Goal: Task Accomplishment & Management: Manage account settings

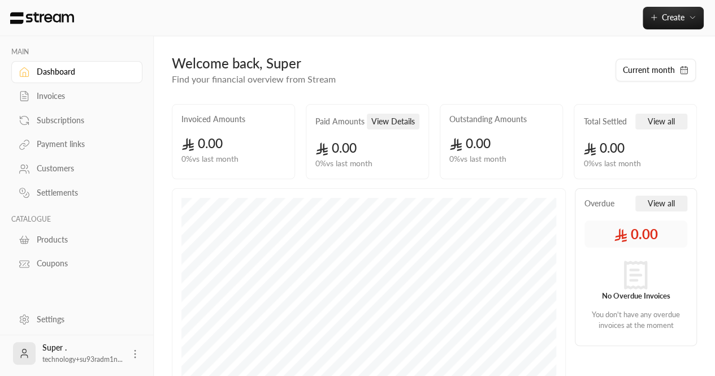
click at [128, 361] on div "Super . technology+su93radm1n..." at bounding box center [76, 353] width 131 height 36
click at [134, 354] on circle at bounding box center [134, 353] width 1 height 1
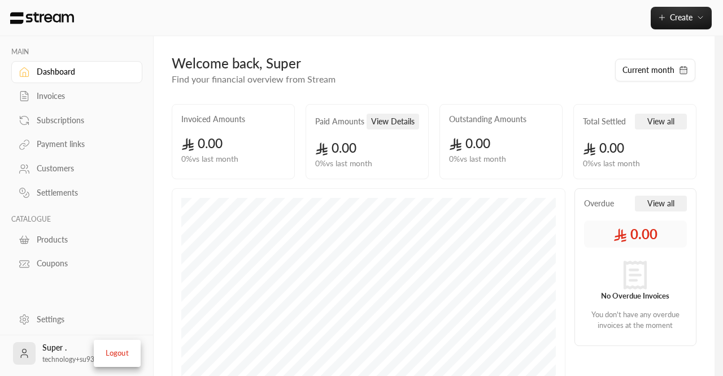
click at [115, 349] on li "Logout" at bounding box center [117, 353] width 41 height 18
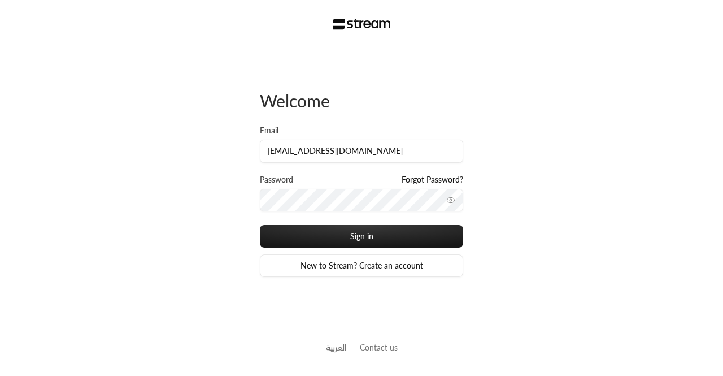
type input "technology+su93radm1n_flavours@streampay.sa"
click at [339, 213] on div "Password Forgot Password?" at bounding box center [361, 199] width 203 height 51
click at [449, 196] on icon "toggle password visibility" at bounding box center [450, 200] width 9 height 9
click at [377, 250] on div "Sign in New to Stream? Create an account" at bounding box center [361, 251] width 203 height 52
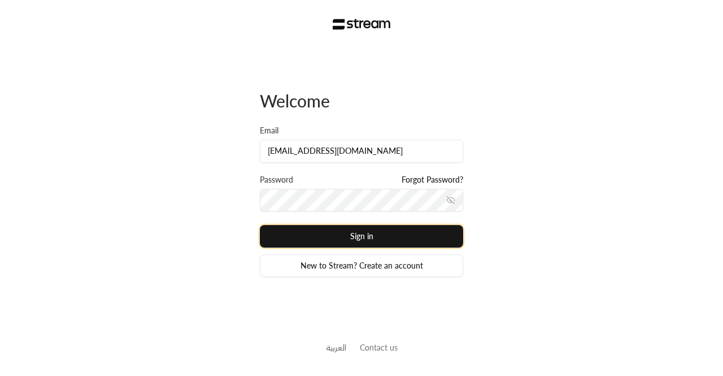
click at [354, 240] on button "Sign in" at bounding box center [361, 236] width 203 height 23
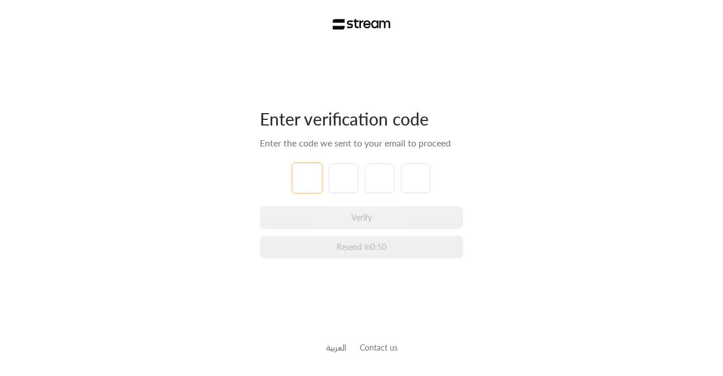
paste input "1"
type input "1"
type input "6"
type input "0"
type input "2"
